Goal: Transaction & Acquisition: Purchase product/service

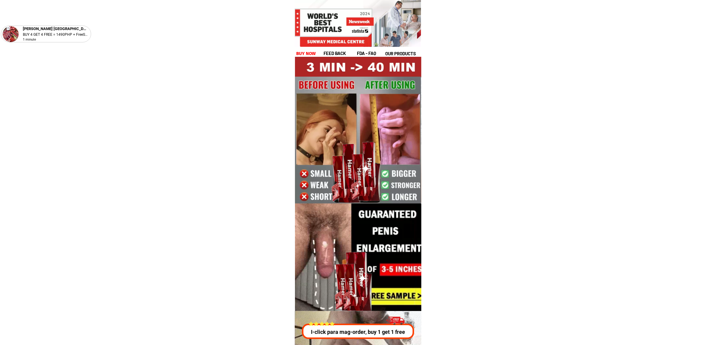
click at [306, 52] on h1 "buy now" at bounding box center [306, 53] width 20 height 7
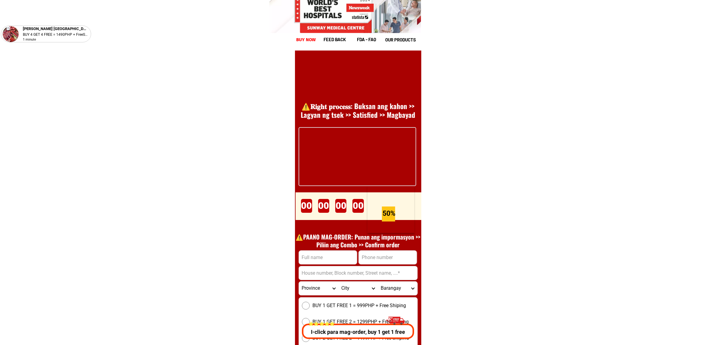
scroll to position [8277, 0]
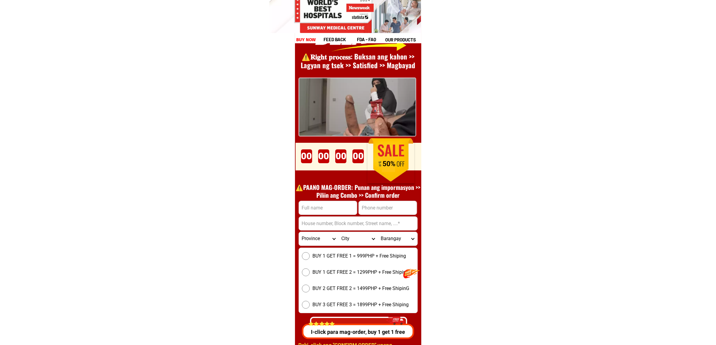
drag, startPoint x: 379, startPoint y: 219, endPoint x: 369, endPoint y: 211, distance: 12.8
click at [379, 218] on input "Input address" at bounding box center [358, 224] width 119 height 14
click at [369, 210] on input "Input phone_number" at bounding box center [388, 208] width 58 height 14
paste input "09928130200"
type input "09928130200"
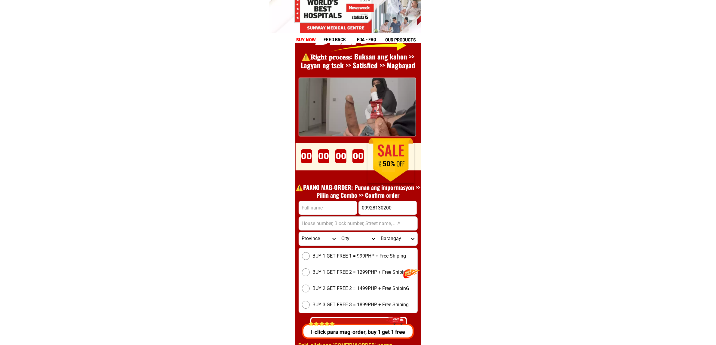
drag, startPoint x: 342, startPoint y: 209, endPoint x: 386, endPoint y: 211, distance: 43.3
click at [342, 209] on input "Input full_name" at bounding box center [328, 208] width 58 height 14
paste input "[PERSON_NAME]"
type input "[PERSON_NAME]"
click at [355, 220] on input "Input address" at bounding box center [358, 224] width 119 height 14
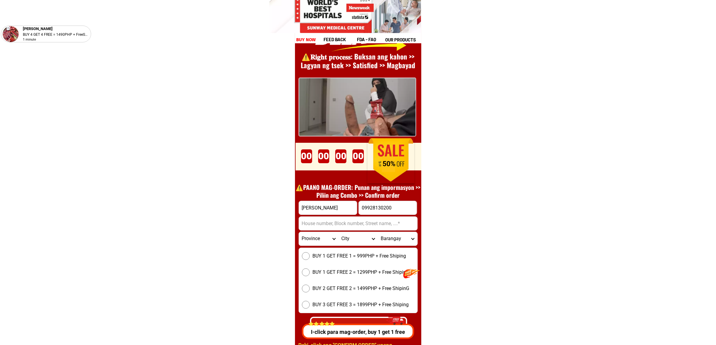
paste input "[PERSON_NAME], [GEOGRAPHIC_DATA], [PERSON_NAME][GEOGRAPHIC_DATA]"
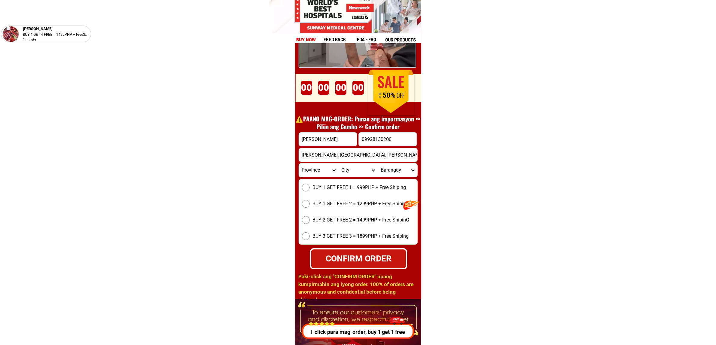
scroll to position [8352, 0]
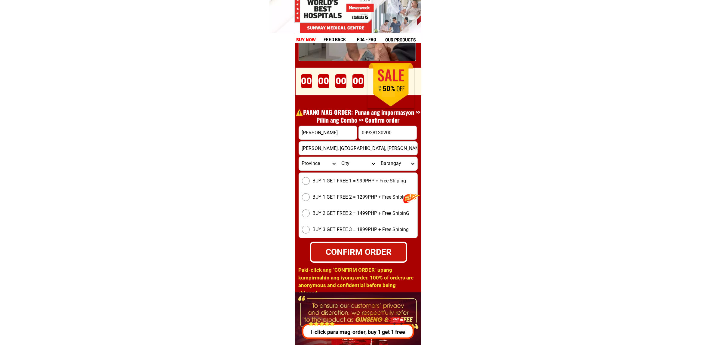
type input "[PERSON_NAME], [GEOGRAPHIC_DATA], [PERSON_NAME][GEOGRAPHIC_DATA]"
drag, startPoint x: 319, startPoint y: 183, endPoint x: 348, endPoint y: 222, distance: 47.5
click at [319, 183] on span "BUY 1 GET FREE 1 = 999PHP + Free Shiping" at bounding box center [360, 180] width 94 height 7
click at [310, 183] on input "BUY 1 GET FREE 1 = 999PHP + Free Shiping" at bounding box center [306, 181] width 8 height 8
click at [361, 254] on div "CONFIRM ORDER" at bounding box center [358, 251] width 100 height 13
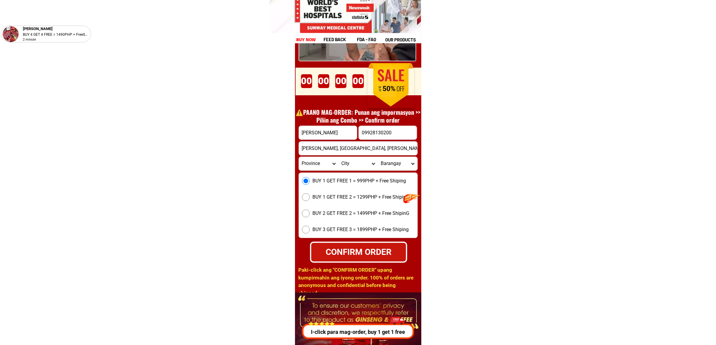
radio input "true"
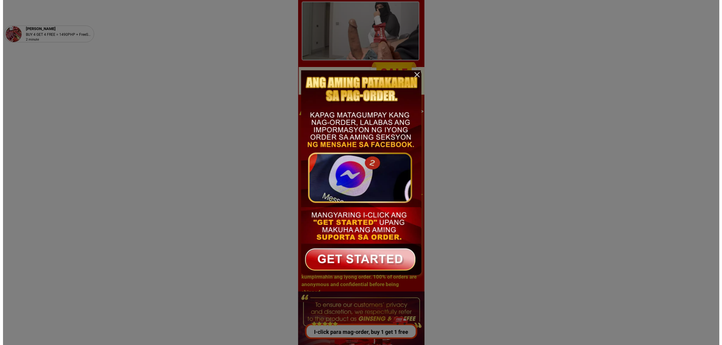
scroll to position [0, 0]
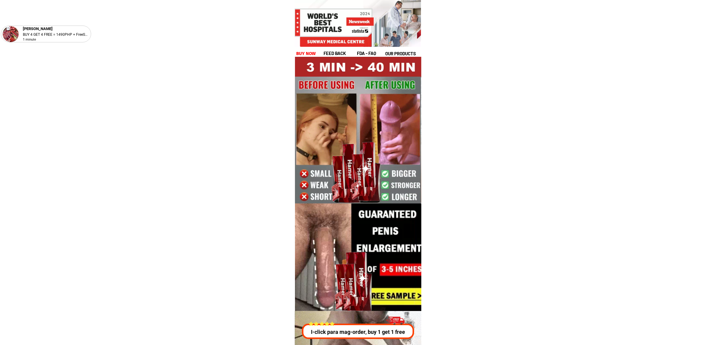
click at [308, 57] on div at bounding box center [358, 145] width 126 height 177
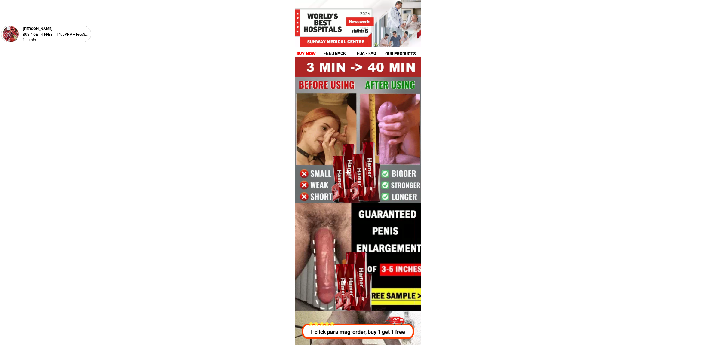
click at [305, 56] on h1 "buy now" at bounding box center [306, 53] width 20 height 7
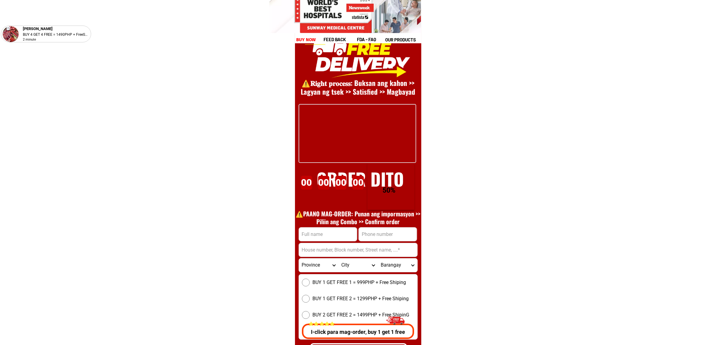
scroll to position [8277, 0]
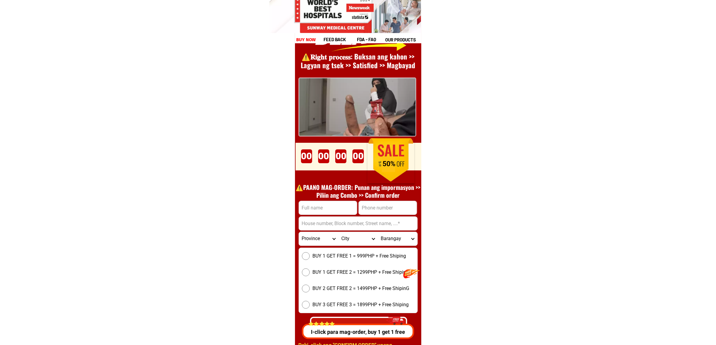
click at [320, 210] on input "Input full_name" at bounding box center [328, 208] width 58 height 14
paste input "Bong Saure"
type input "Bong Saure"
click at [331, 223] on input "Input address" at bounding box center [358, 224] width 119 height 14
paste input "Jollyroy drive tumaga zc"
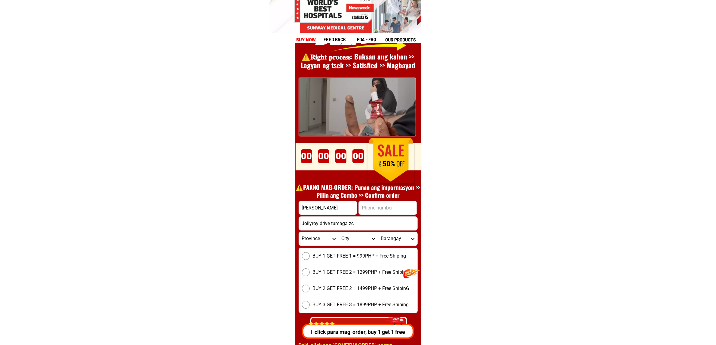
type input "Jollyroy drive tumaga zc"
click at [390, 210] on input "Input phone_number" at bounding box center [388, 208] width 58 height 14
paste input "0935 733 8461"
click at [387, 211] on input "0935 733 8461" at bounding box center [388, 208] width 58 height 14
type input "09357338461"
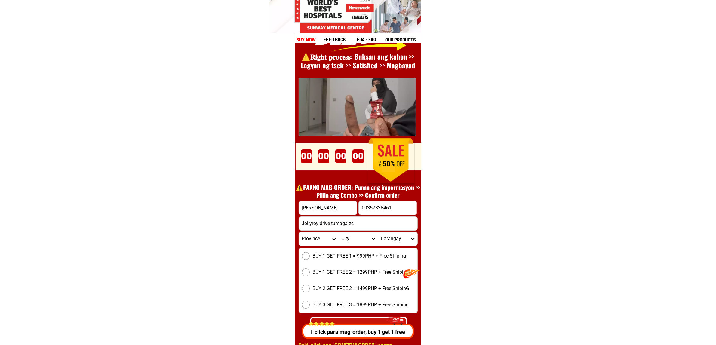
click at [320, 245] on select "Province Abra Agusan-del-norte Agusan-del-sur Aklan Albay Antique Apayao Aurora…" at bounding box center [318, 239] width 39 height 14
click at [327, 239] on select "Province Abra Agusan-del-norte Agusan-del-sur Aklan Albay Antique Apayao Aurora…" at bounding box center [318, 239] width 39 height 14
select select "63_427"
click at [299, 232] on select "Province Abra Agusan-del-norte Agusan-del-sur Aklan Albay Antique Apayao Aurora…" at bounding box center [318, 239] width 39 height 14
click at [349, 244] on select "City Bayog Dimataling Dinas Dumalinao Dumingag Guipos Josefina Kumalarang Laban…" at bounding box center [357, 239] width 39 height 14
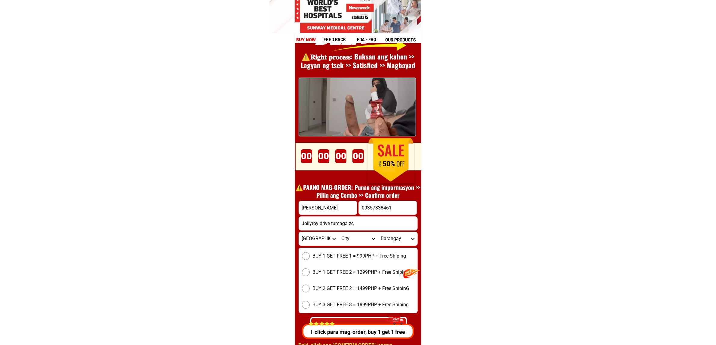
select select "63_4274669"
click at [338, 232] on select "City Bayog Dimataling Dinas Dumalinao Dumingag Guipos Josefina Kumalarang Laban…" at bounding box center [357, 239] width 39 height 14
click at [360, 236] on select "City Bayog Dimataling Dinas Dumalinao Dumingag Guipos Josefina Kumalarang Laban…" at bounding box center [357, 239] width 39 height 14
click at [338, 232] on select "City Bayog Dimataling Dinas Dumalinao Dumingag Guipos Josefina Kumalarang Laban…" at bounding box center [357, 239] width 39 height 14
click at [363, 238] on select "City Bayog Dimataling Dinas Dumalinao Dumingag Guipos Josefina Kumalarang Laban…" at bounding box center [357, 239] width 39 height 14
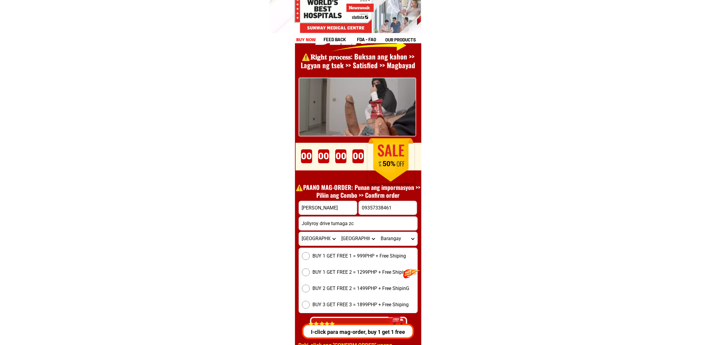
click at [338, 232] on select "City Bayog Dimataling Dinas Dumalinao Dumingag Guipos Josefina Kumalarang Laban…" at bounding box center [357, 239] width 39 height 14
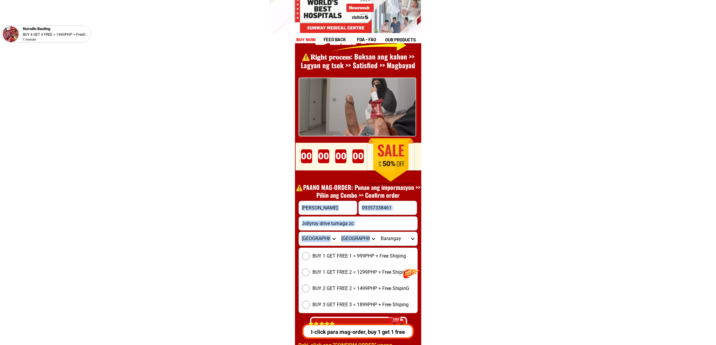
click at [395, 245] on form "Bong Saure 09357338461 CONFIRM ORDER Jollyroy drive tumaga zc Province Abra Agu…" at bounding box center [358, 269] width 119 height 137
click at [394, 242] on select "Barangay Arena blanco Ayala Baliwasan Baluno Barangay zone i (pob.) Barangay zo…" at bounding box center [397, 239] width 39 height 14
select select "63_42746691215"
click at [399, 232] on select "Barangay Arena blanco Ayala Baliwasan Baluno Barangay zone i (pob.) Barangay zo…" at bounding box center [397, 239] width 39 height 14
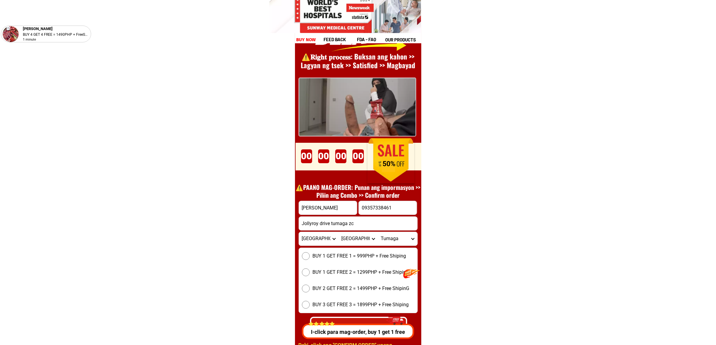
drag, startPoint x: 324, startPoint y: 256, endPoint x: 358, endPoint y: 268, distance: 36.0
click at [324, 256] on span "BUY 1 GET FREE 1 = 999PHP + Free Shiping" at bounding box center [360, 256] width 94 height 7
click at [310, 256] on input "BUY 1 GET FREE 1 = 999PHP + Free Shiping" at bounding box center [306, 256] width 8 height 8
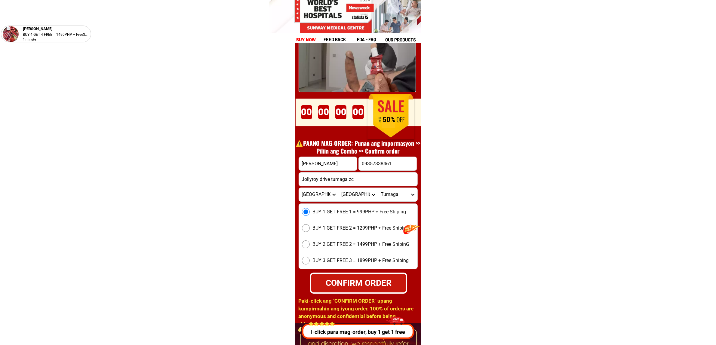
scroll to position [8390, 0]
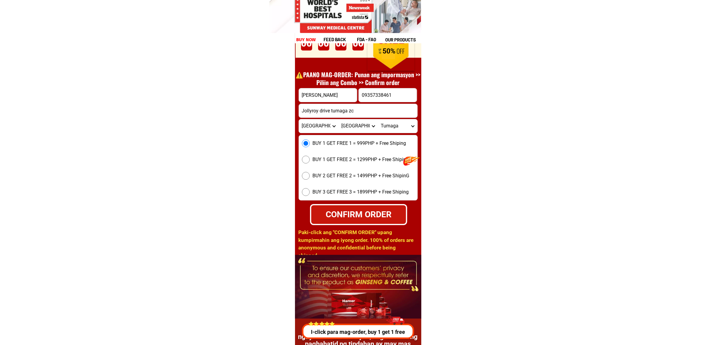
click at [370, 210] on div "CONFIRM ORDER" at bounding box center [358, 214] width 95 height 13
radio input "true"
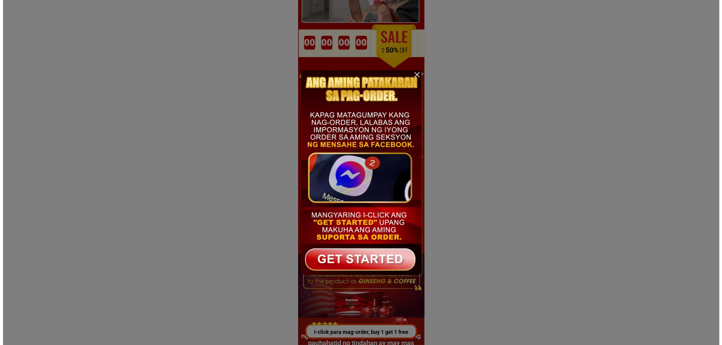
scroll to position [0, 0]
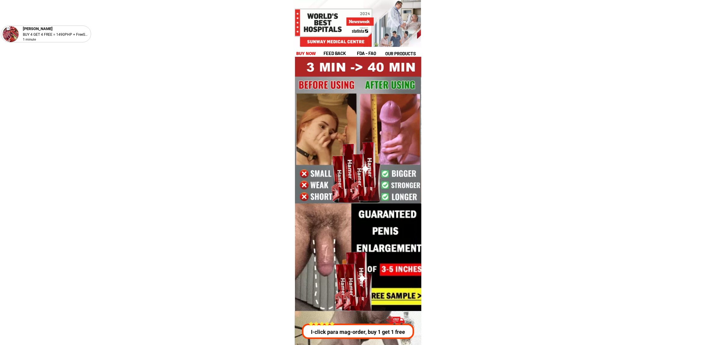
click at [309, 51] on h1 "buy now" at bounding box center [306, 53] width 20 height 7
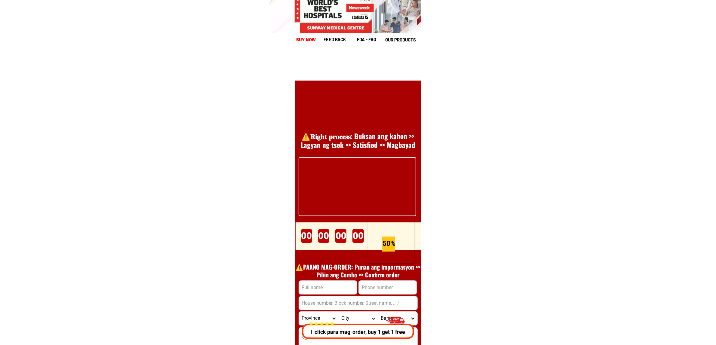
scroll to position [8277, 0]
